Goal: Navigation & Orientation: Go to known website

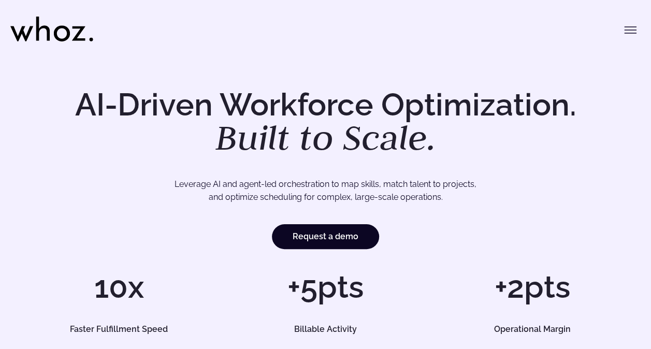
click at [49, 30] on icon at bounding box center [43, 29] width 14 height 24
click at [51, 38] on icon at bounding box center [51, 29] width 83 height 25
click at [627, 32] on icon "Toggle menu" at bounding box center [631, 30] width 12 height 12
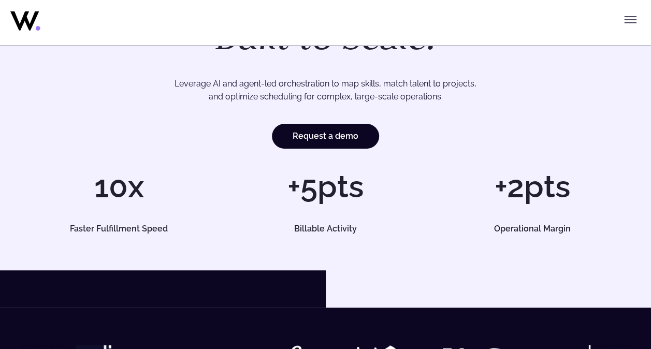
click at [629, 19] on icon "Toggle menu" at bounding box center [631, 19] width 12 height 12
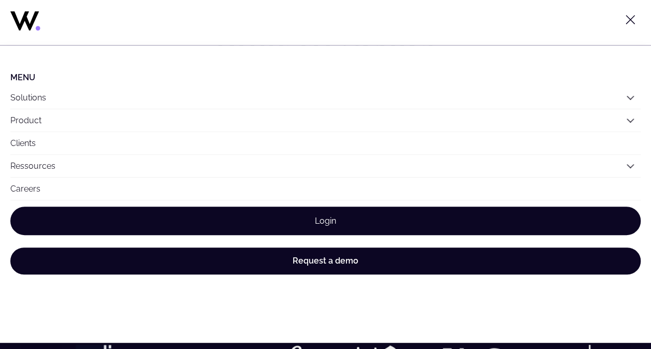
click at [332, 213] on link "Login" at bounding box center [325, 221] width 631 height 29
